Goal: Transaction & Acquisition: Purchase product/service

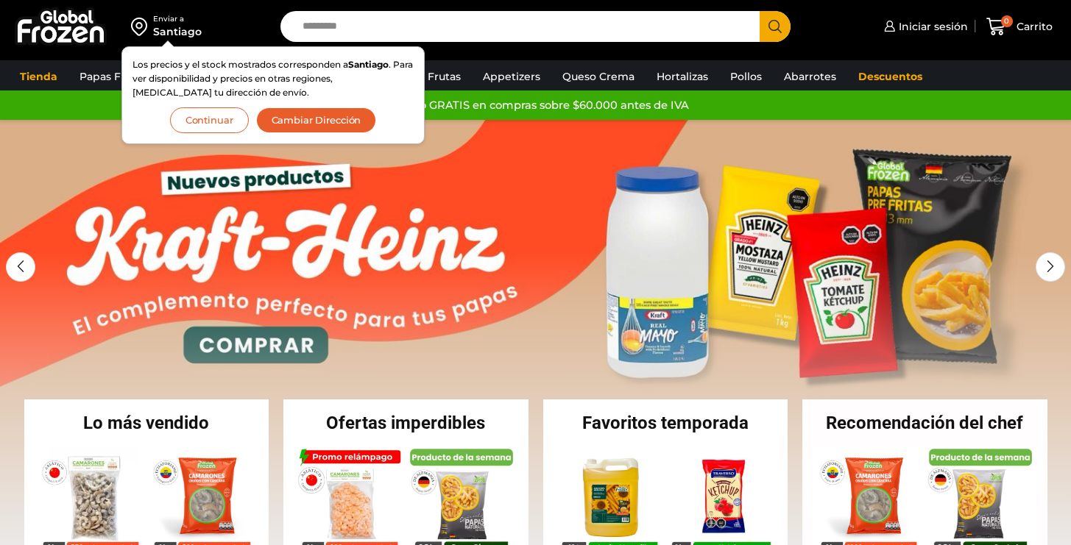
click at [189, 127] on button "Continuar" at bounding box center [209, 120] width 79 height 26
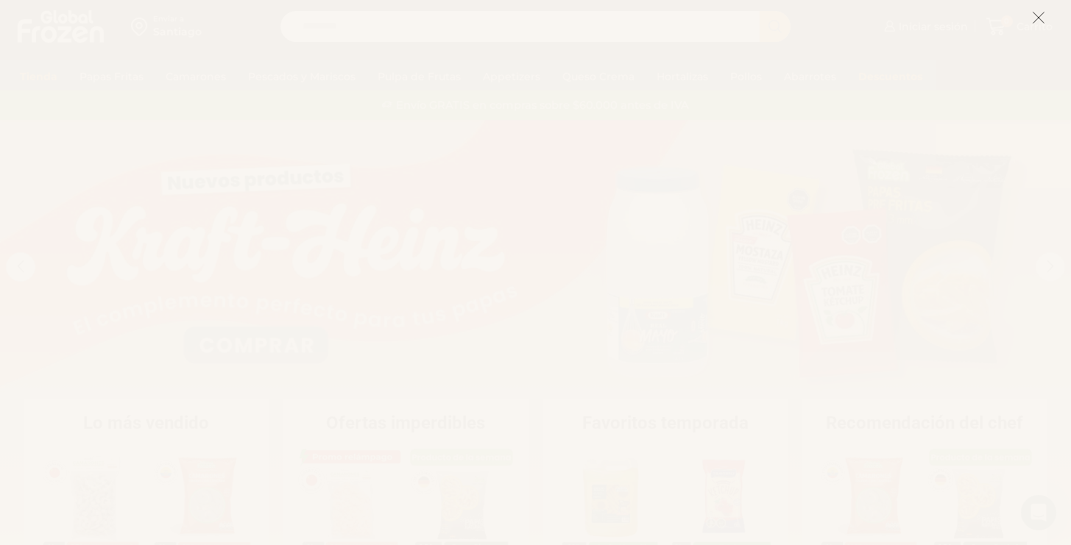
click at [1038, 16] on icon at bounding box center [1038, 17] width 13 height 13
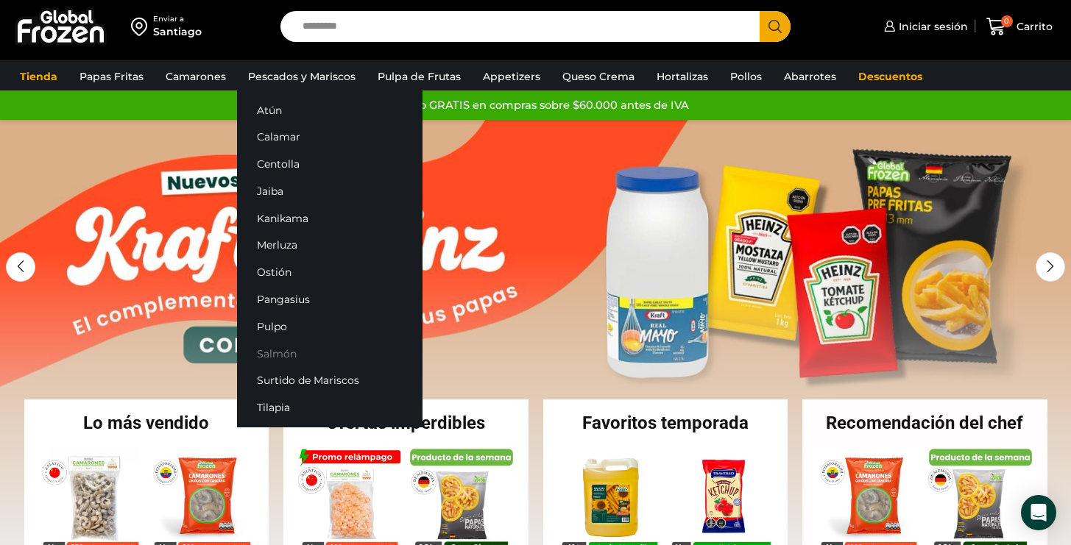
click at [276, 349] on link "Salmón" at bounding box center [329, 353] width 185 height 27
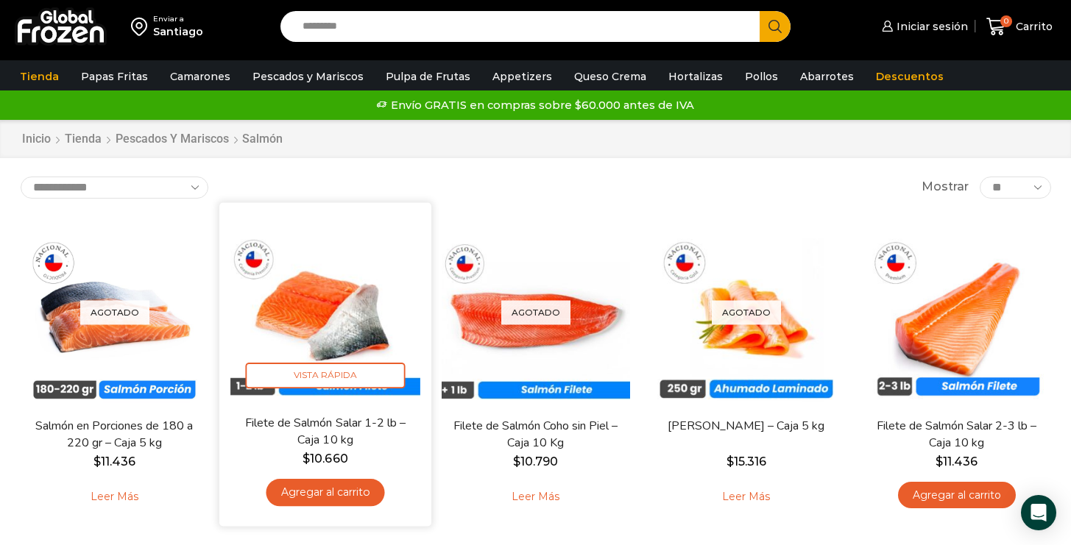
click at [332, 318] on img at bounding box center [325, 308] width 190 height 190
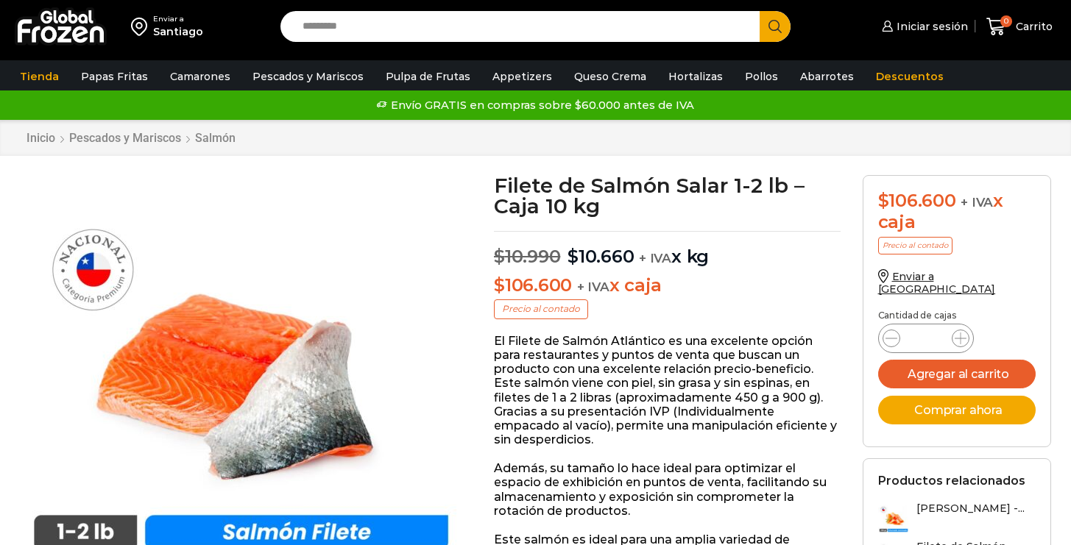
scroll to position [1, 0]
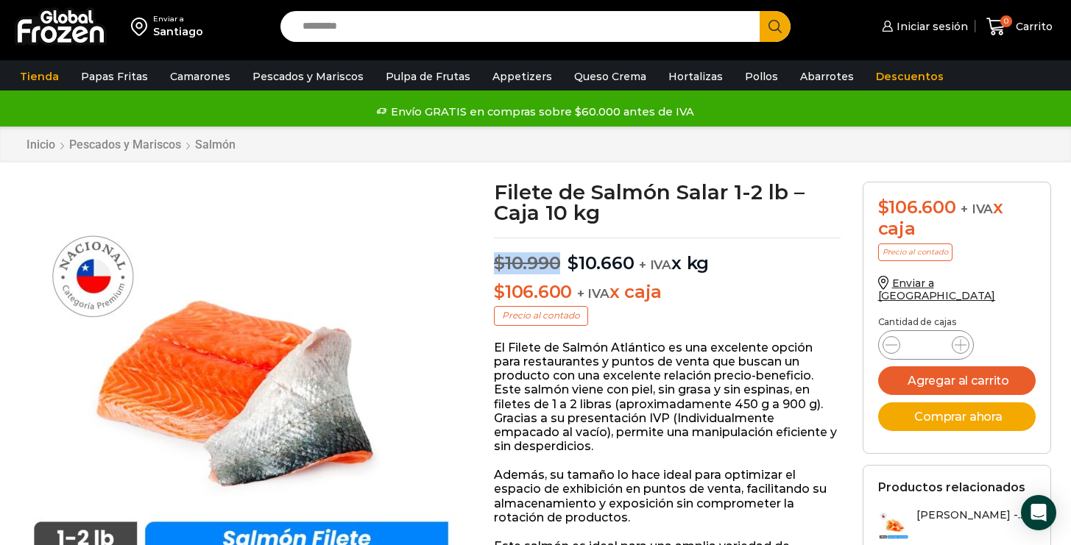
drag, startPoint x: 493, startPoint y: 261, endPoint x: 560, endPoint y: 263, distance: 67.0
click at [560, 263] on p "$ 10.990 Original price was: $10.990. $ 10.660 Current price is: $10.660. + IVA…" at bounding box center [667, 256] width 347 height 37
click at [570, 264] on span "$" at bounding box center [572, 262] width 11 height 21
drag, startPoint x: 569, startPoint y: 264, endPoint x: 617, endPoint y: 264, distance: 47.8
click at [617, 264] on bdi "$ 10.660" at bounding box center [600, 262] width 66 height 21
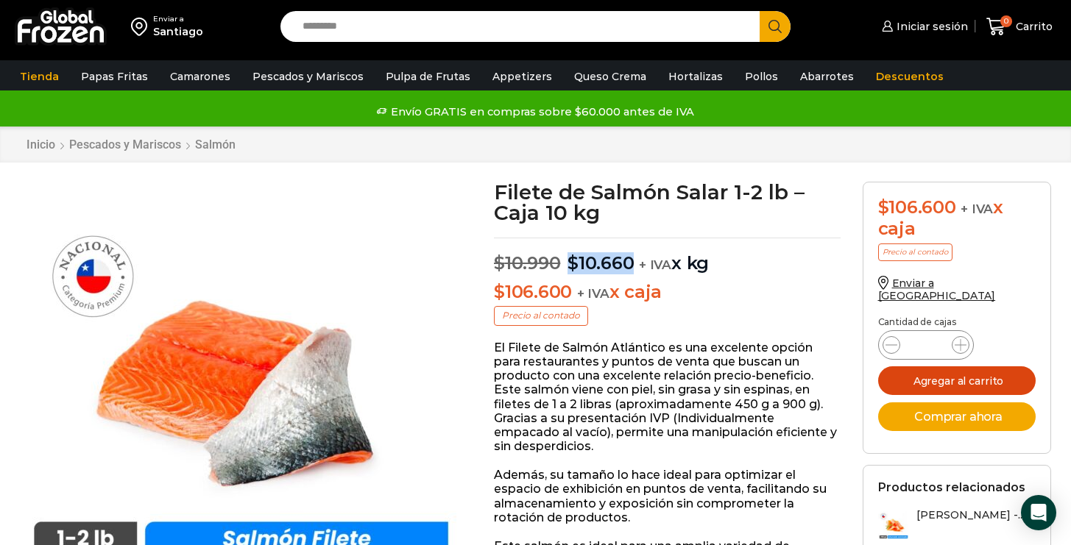
click at [966, 375] on button "Agregar al carrito" at bounding box center [957, 381] width 158 height 29
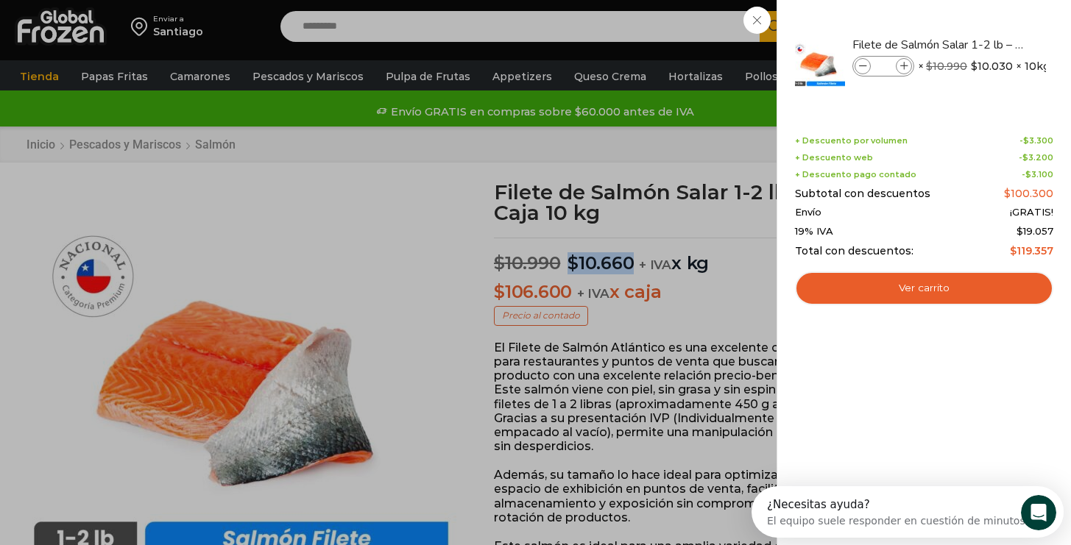
scroll to position [0, 0]
drag, startPoint x: 880, startPoint y: 141, endPoint x: 966, endPoint y: 142, distance: 85.4
click at [966, 142] on div "+ Descuento por volumen - $ 3.300" at bounding box center [924, 141] width 258 height 10
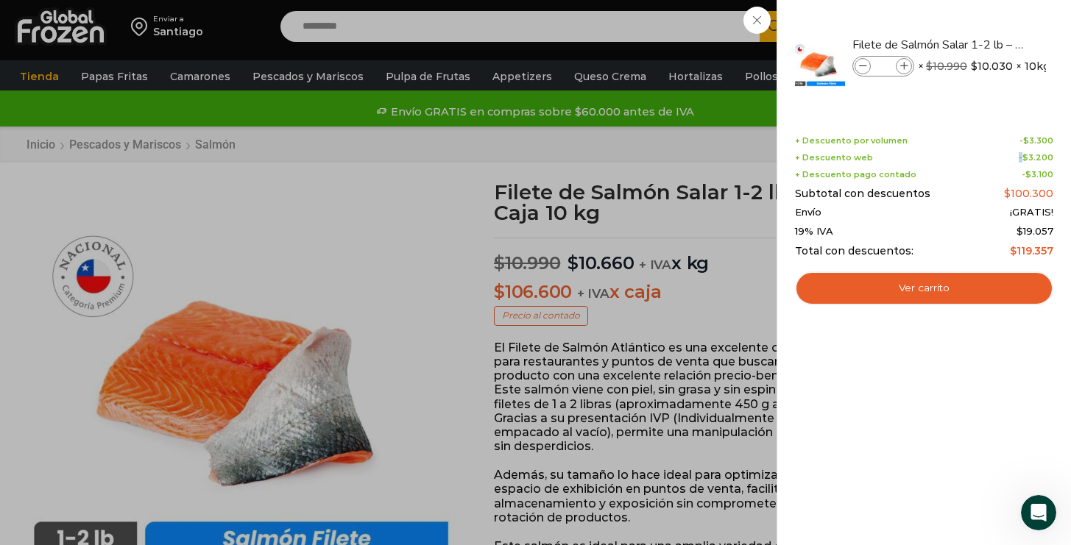
drag, startPoint x: 1025, startPoint y: 155, endPoint x: 1044, endPoint y: 152, distance: 18.8
click at [1044, 152] on bdi "$ 3.200" at bounding box center [1037, 157] width 31 height 10
click at [1043, 174] on bdi "$ 3.100" at bounding box center [1039, 174] width 28 height 10
drag, startPoint x: 557, startPoint y: 269, endPoint x: 574, endPoint y: 262, distance: 18.5
click at [983, 44] on div "1 Carrito 1 1 Shopping Cart *" at bounding box center [1020, 27] width 74 height 35
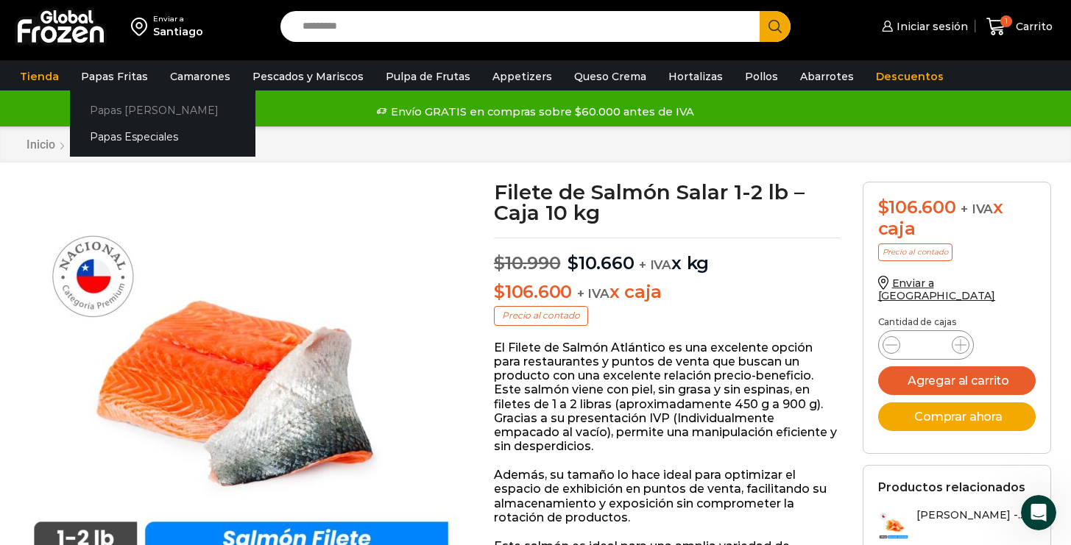
click at [127, 109] on link "Papas [PERSON_NAME]" at bounding box center [162, 109] width 185 height 27
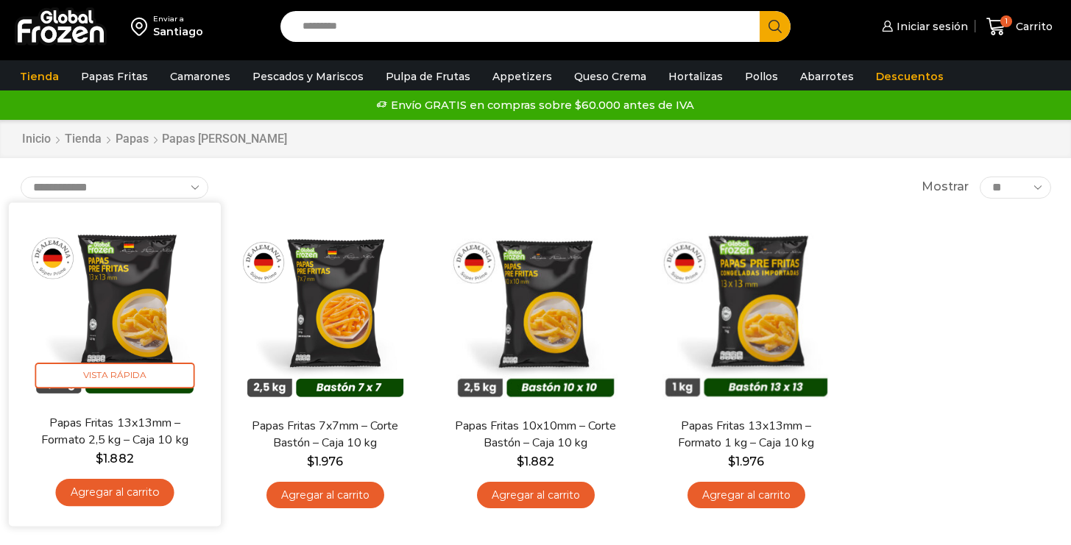
click at [103, 299] on img at bounding box center [115, 308] width 190 height 190
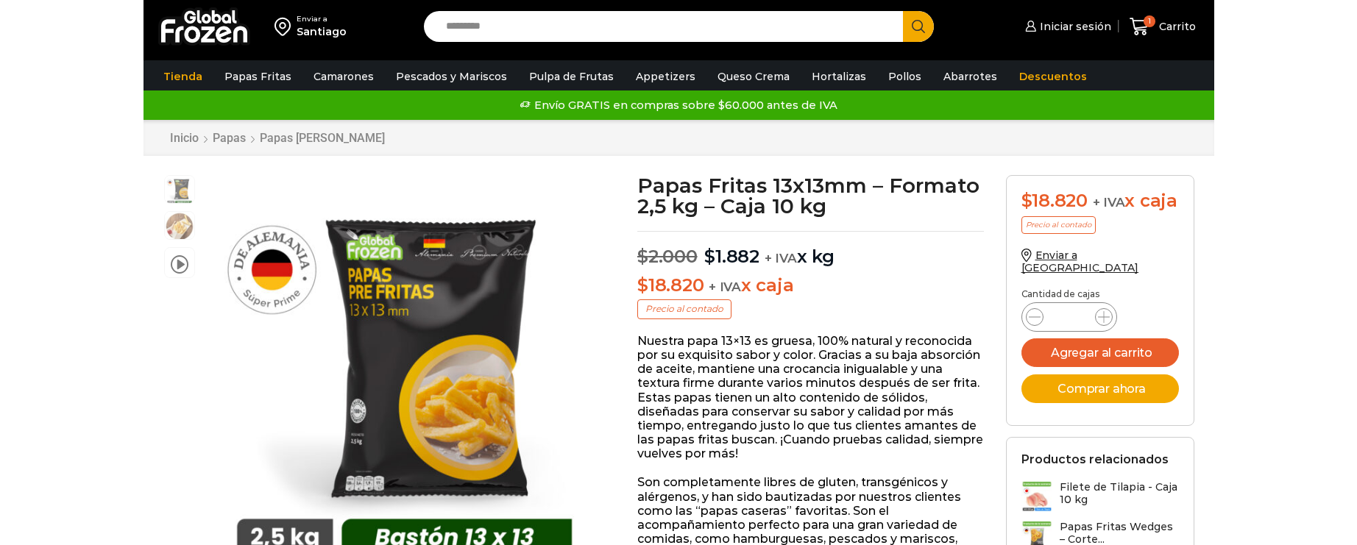
scroll to position [1, 0]
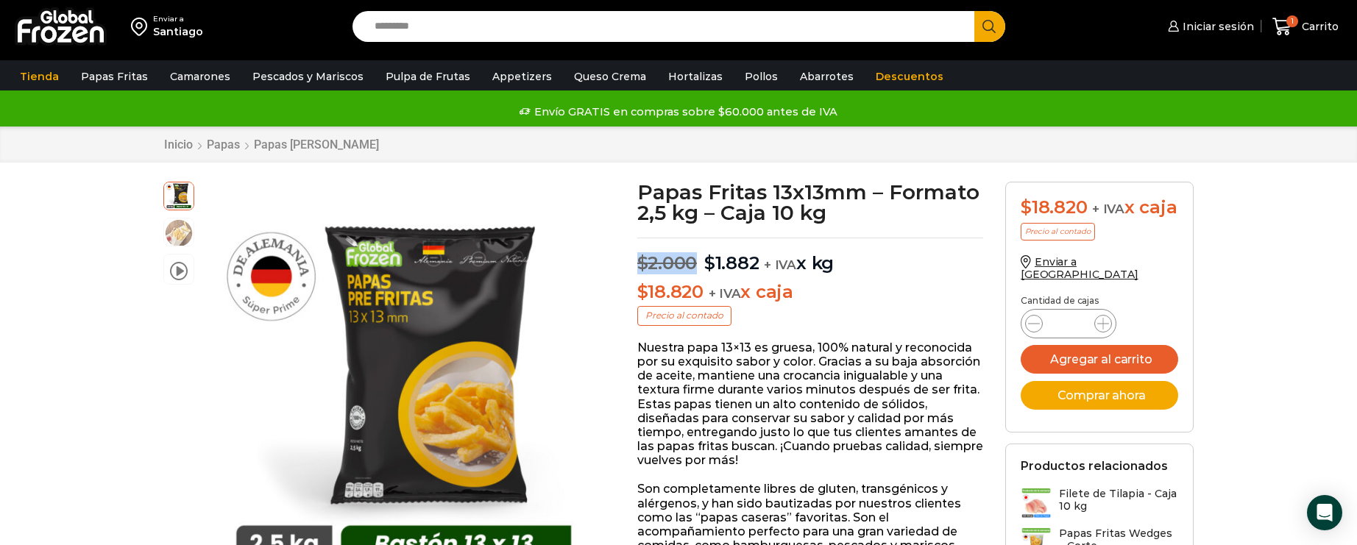
drag, startPoint x: 637, startPoint y: 263, endPoint x: 698, endPoint y: 266, distance: 60.4
click at [698, 266] on p "$ 2.000 Original price was: $2.000. $ 1.882 Current price is: $1.882. + IVA x kg" at bounding box center [810, 256] width 347 height 37
click at [704, 265] on span "$" at bounding box center [709, 262] width 11 height 21
drag, startPoint x: 703, startPoint y: 263, endPoint x: 759, endPoint y: 266, distance: 56.0
click at [767, 265] on p "$ 2.000 Original price was: $2.000. $ 1.882 Current price is: $1.882. + IVA x kg" at bounding box center [810, 256] width 347 height 37
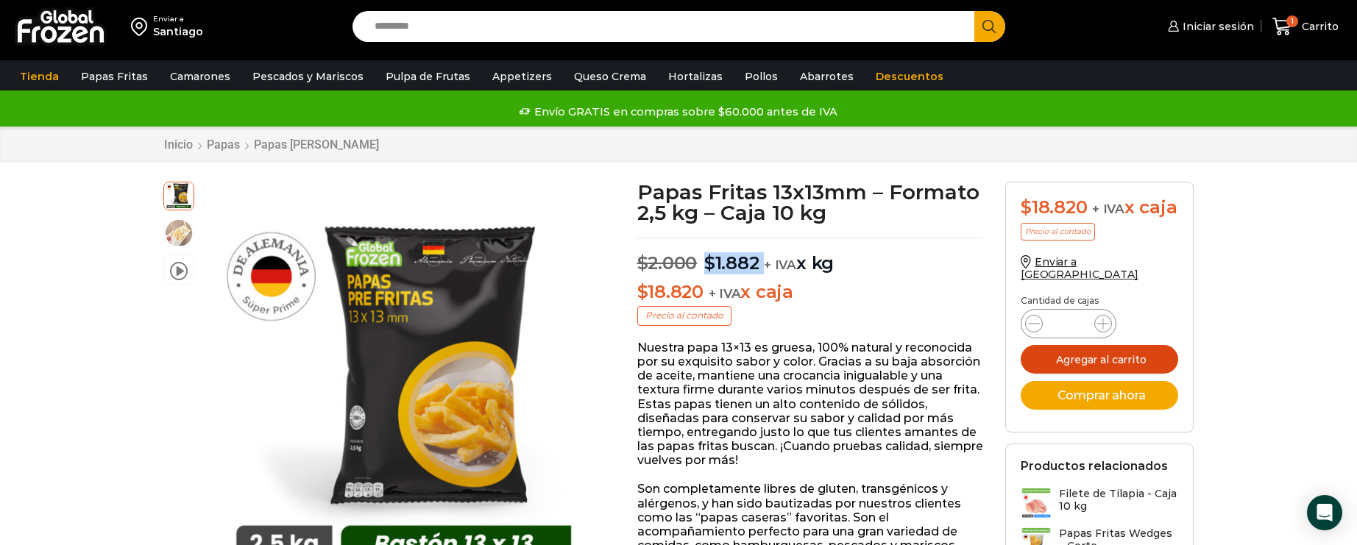
click at [1070, 358] on button "Agregar al carrito" at bounding box center [1100, 359] width 158 height 29
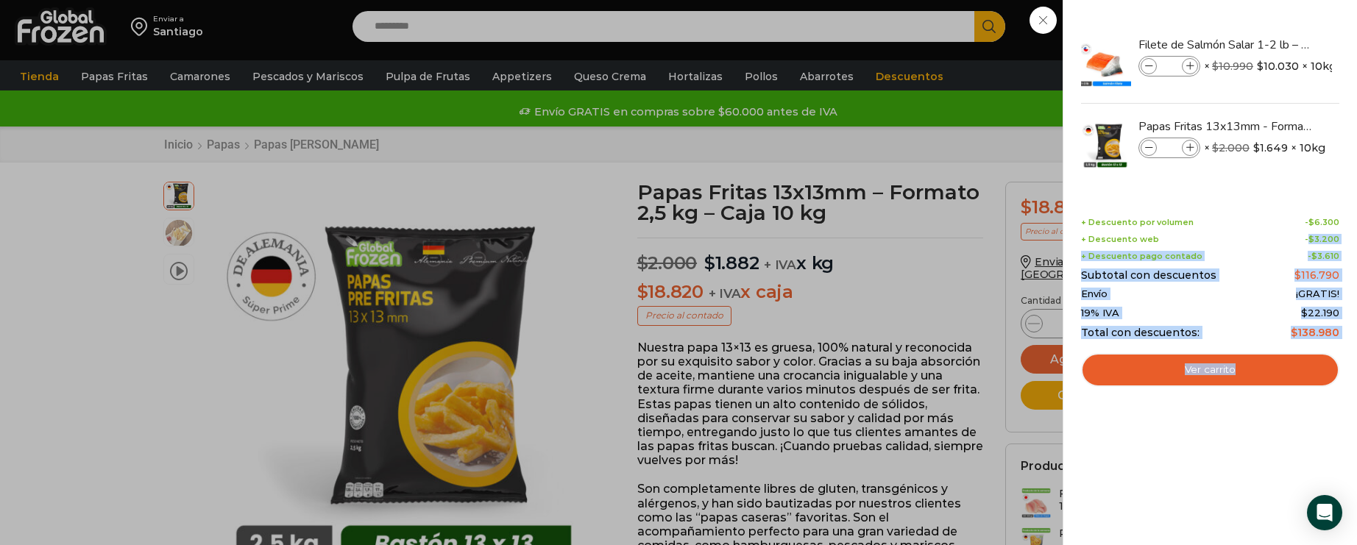
drag, startPoint x: 1313, startPoint y: 241, endPoint x: 1353, endPoint y: 230, distance: 41.5
click at [1070, 230] on div "2 Shopping Cart Filete de Salmón Salar 1-2 lb – Caja 10 kg Filete de Salmón Sal…" at bounding box center [1210, 272] width 294 height 545
click at [1070, 251] on bdi "$ 3.610" at bounding box center [1326, 256] width 28 height 10
drag, startPoint x: 1344, startPoint y: 257, endPoint x: 1312, endPoint y: 255, distance: 31.7
click at [1070, 255] on div "2 Shopping Cart Filete de Salmón Salar 1-2 lb – Caja 10 kg Filete de Salmón Sal…" at bounding box center [1210, 272] width 294 height 545
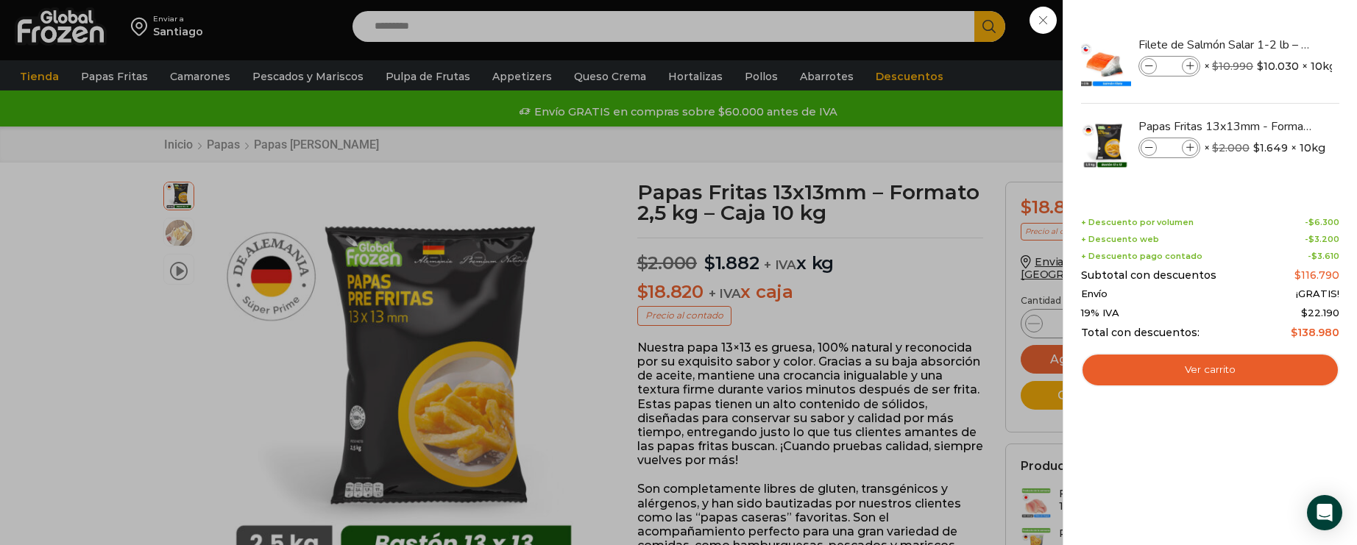
click at [1070, 254] on div "+ Descuento pago contado - $ 3.610" at bounding box center [1210, 257] width 258 height 10
click at [1070, 44] on div "2 Carrito 2 2 Shopping Cart *" at bounding box center [1306, 27] width 74 height 35
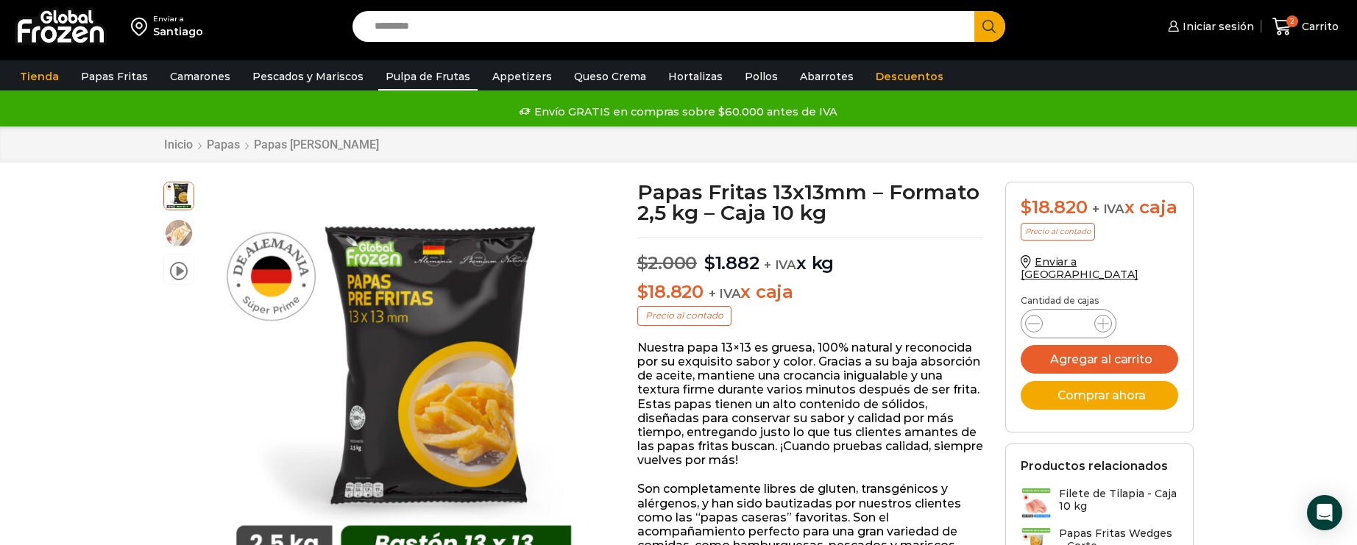
click at [390, 83] on link "Pulpa de Frutas" at bounding box center [427, 77] width 99 height 28
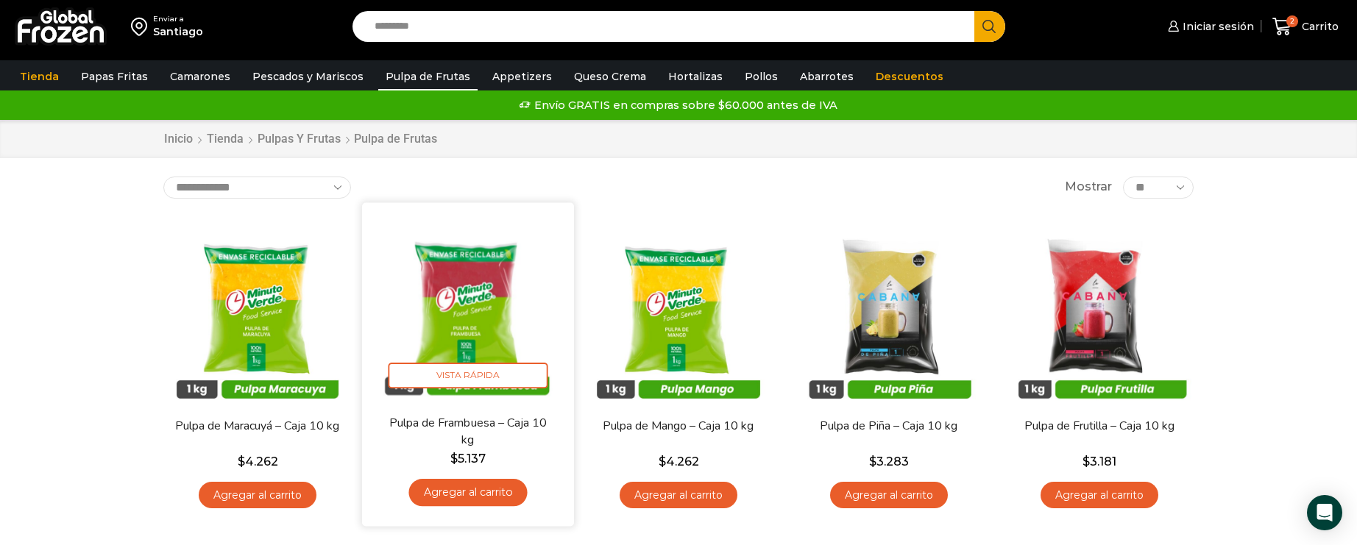
click at [481, 488] on link "Agregar al carrito" at bounding box center [467, 492] width 118 height 27
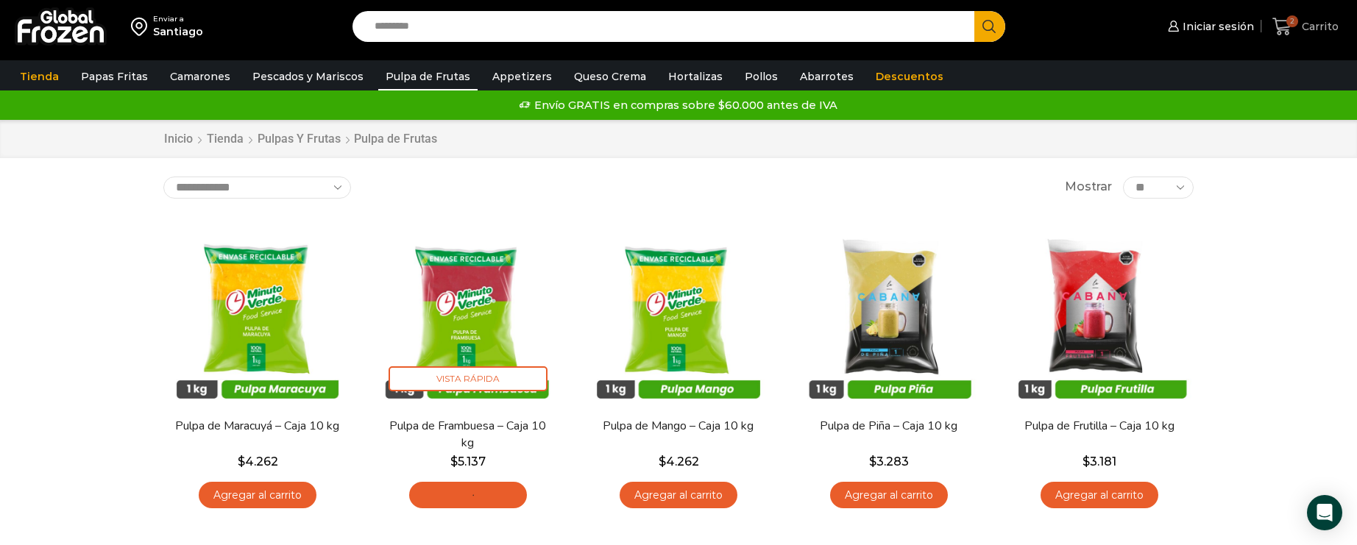
click at [1280, 32] on icon at bounding box center [1282, 27] width 19 height 18
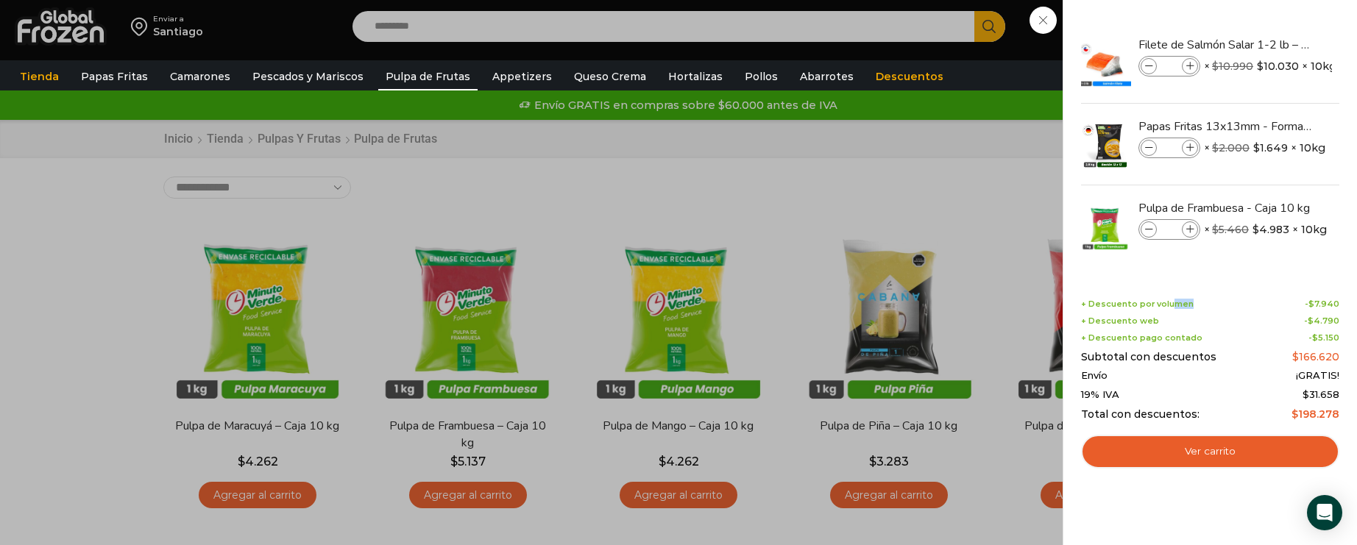
drag, startPoint x: 1171, startPoint y: 302, endPoint x: 1189, endPoint y: 300, distance: 17.7
click at [1189, 300] on div "+ Descuento por volumen - $ 7.940" at bounding box center [1210, 305] width 258 height 10
drag, startPoint x: 1130, startPoint y: 321, endPoint x: 1156, endPoint y: 319, distance: 26.5
click at [1156, 319] on div "+ Descuento web - $ 4.790" at bounding box center [1210, 321] width 258 height 10
drag, startPoint x: 1156, startPoint y: 334, endPoint x: 1189, endPoint y: 332, distance: 33.2
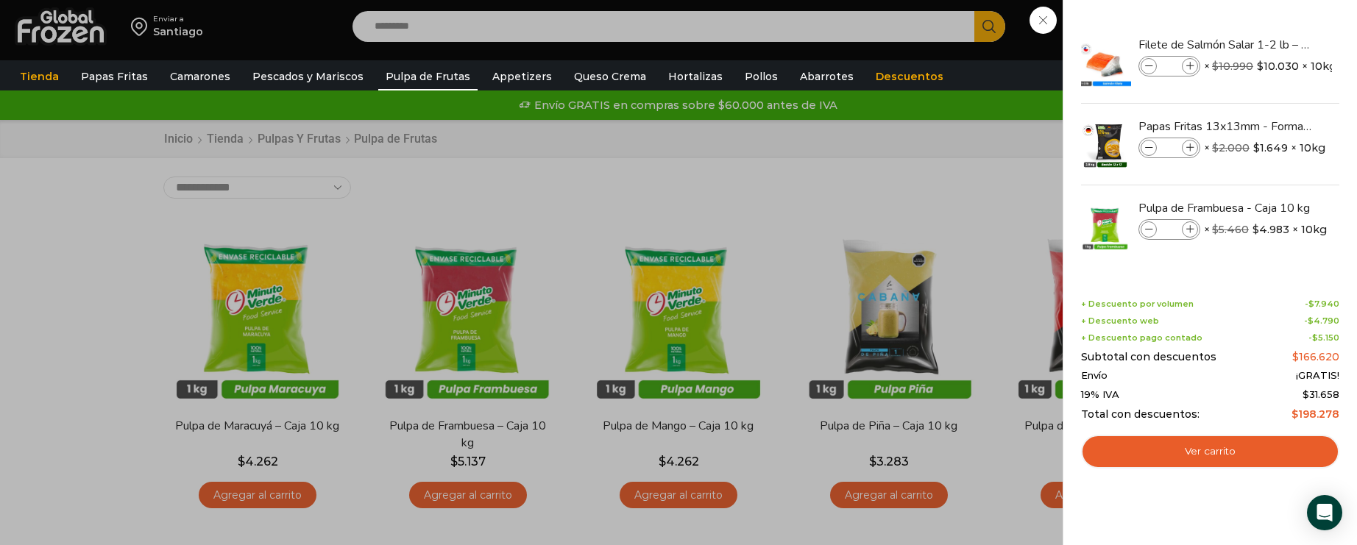
click at [1171, 332] on div "+ Descuento por volumen - $ 7.940 + Descuento web - $ 4.790 + Descuento pago co…" at bounding box center [1210, 360] width 258 height 121
click at [1269, 44] on div "3 [GEOGRAPHIC_DATA] 3 3 Shopping Cart *" at bounding box center [1306, 27] width 74 height 35
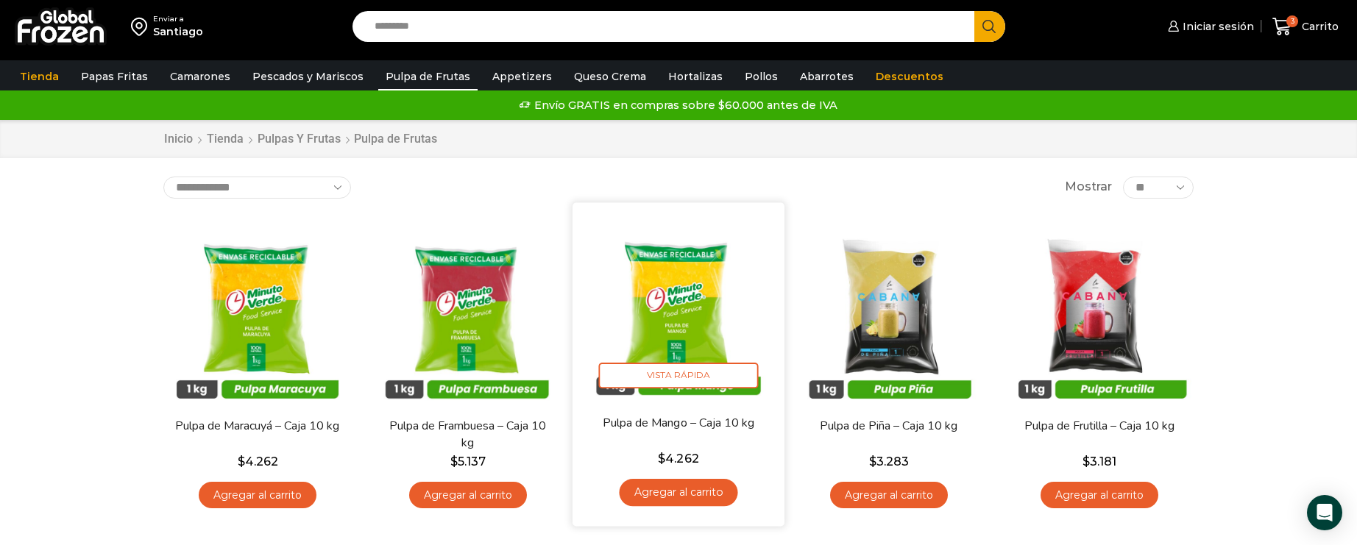
click at [705, 487] on link "Agregar al carrito" at bounding box center [678, 492] width 118 height 27
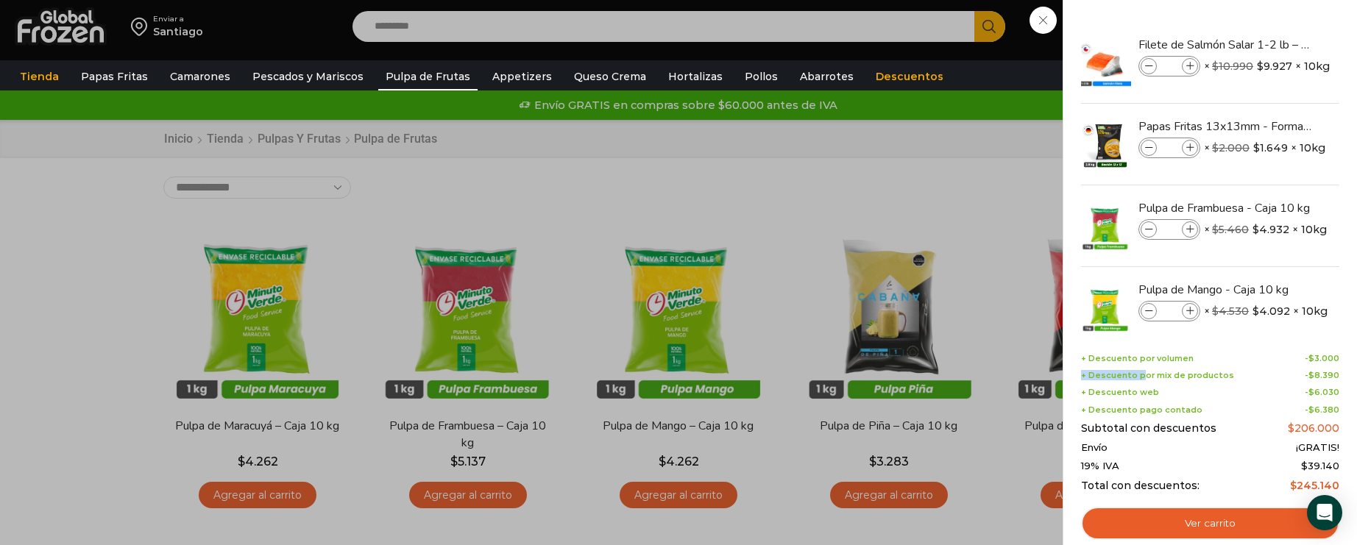
drag, startPoint x: 1140, startPoint y: 378, endPoint x: 1234, endPoint y: 370, distance: 94.6
click at [1234, 371] on div "+ Descuento por mix de productos - $ 8.390" at bounding box center [1210, 376] width 258 height 10
click at [1313, 473] on div "+ Descuento por volumen - $ 3.000 + Descuento por mix de productos - $ 8.390 + …" at bounding box center [1210, 423] width 258 height 138
